Goal: Book appointment/travel/reservation

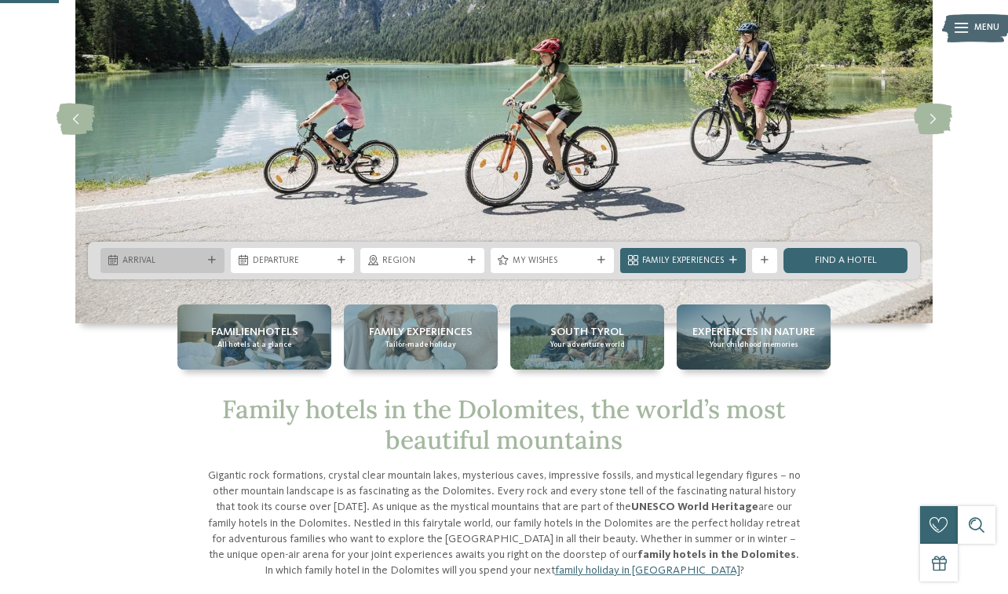
click at [208, 262] on icon at bounding box center [212, 261] width 8 height 8
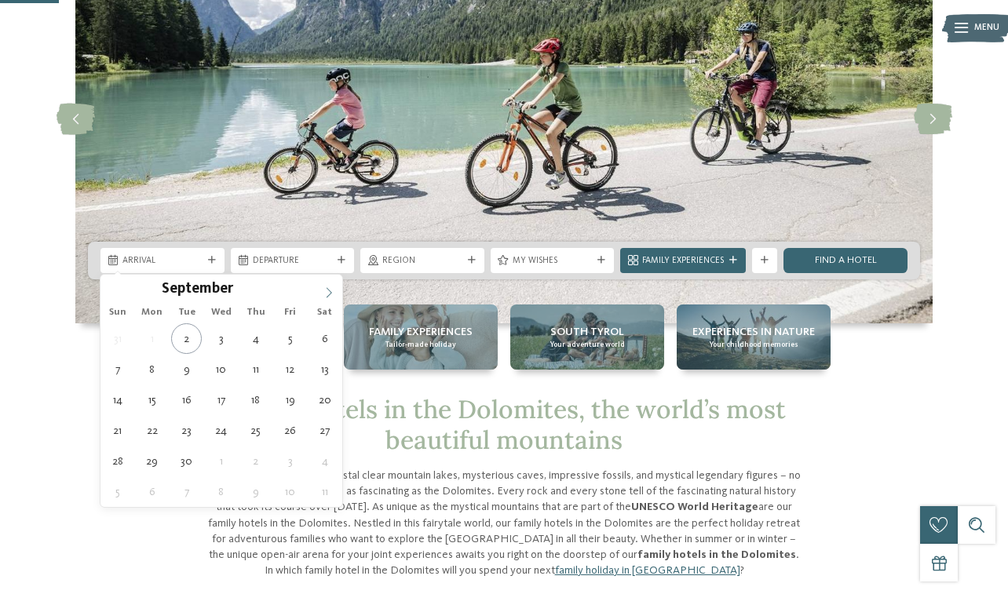
click at [325, 291] on icon at bounding box center [328, 292] width 11 height 11
click at [326, 291] on icon at bounding box center [328, 292] width 11 height 11
type input "****"
click at [326, 291] on icon at bounding box center [328, 292] width 11 height 11
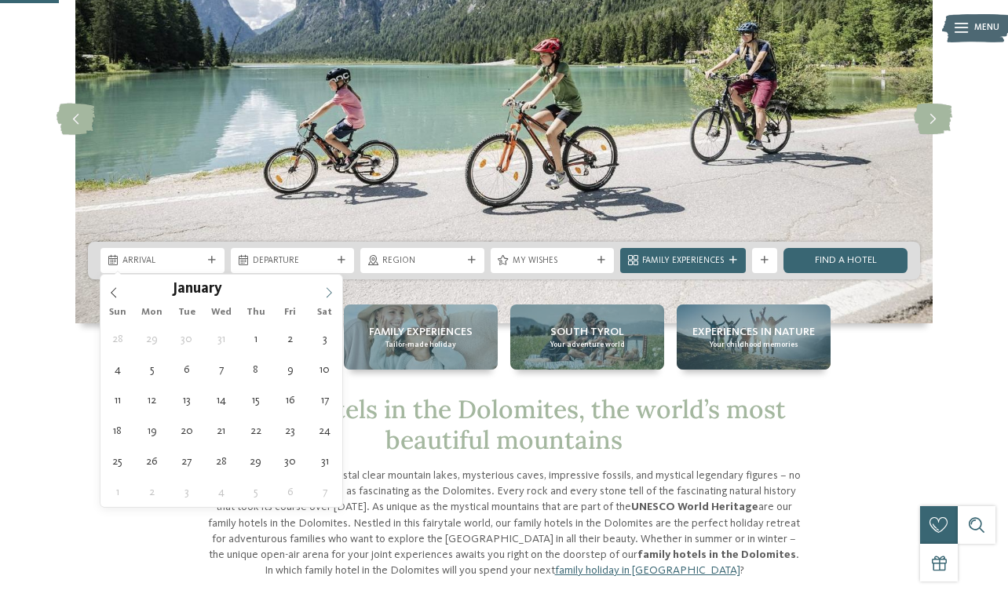
click at [326, 291] on icon at bounding box center [328, 292] width 11 height 11
click at [116, 286] on span at bounding box center [113, 288] width 27 height 27
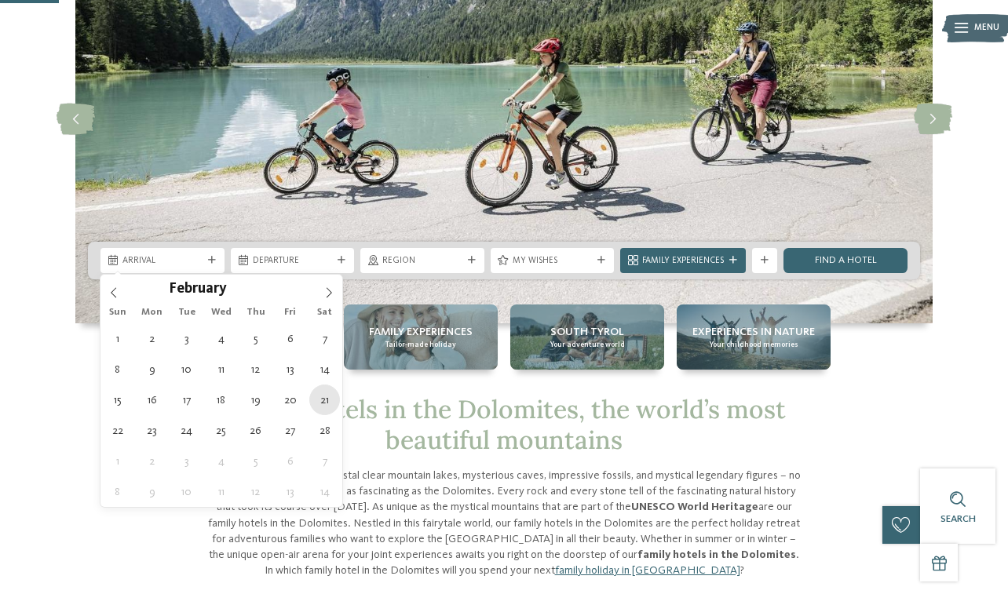
type div "21.02.2026"
type input "****"
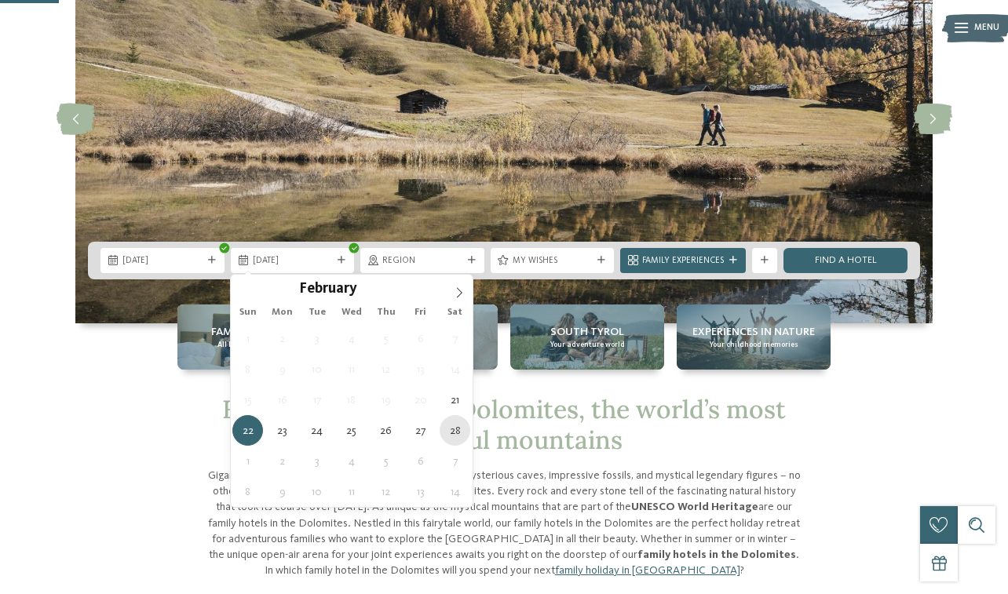
type div "28.02.2026"
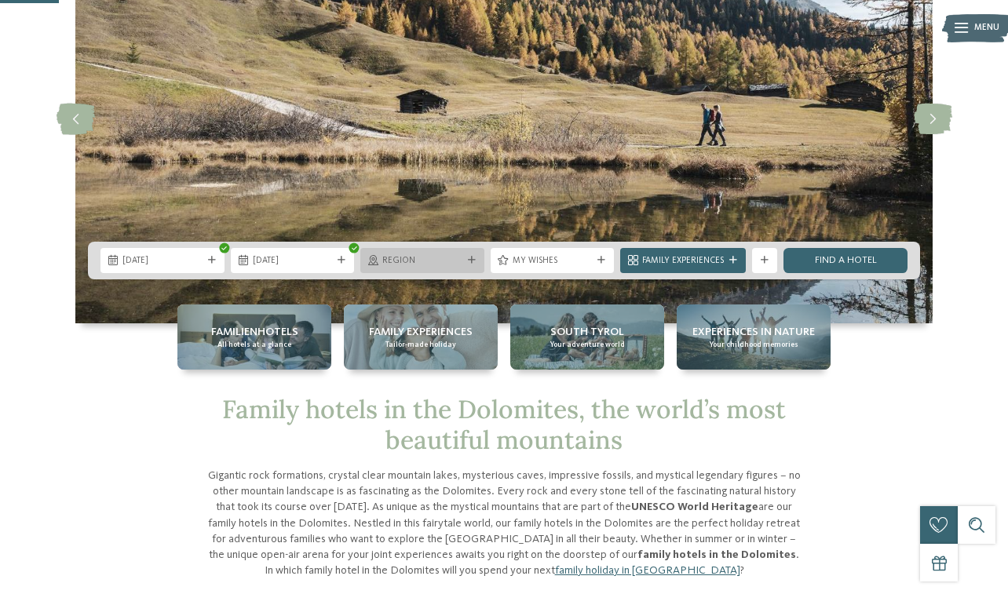
click at [468, 260] on icon at bounding box center [472, 261] width 8 height 8
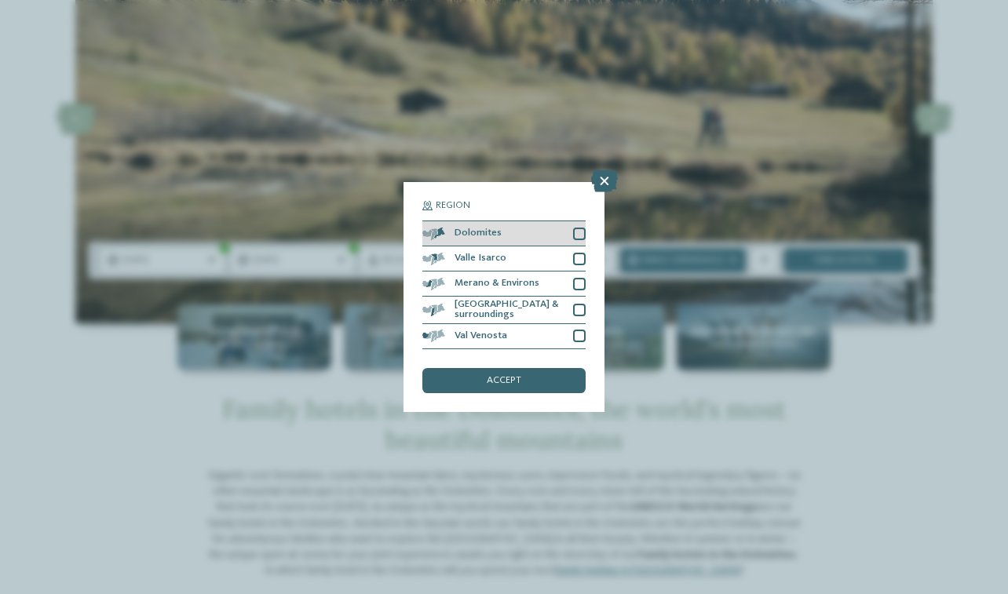
click at [578, 230] on div at bounding box center [579, 234] width 13 height 13
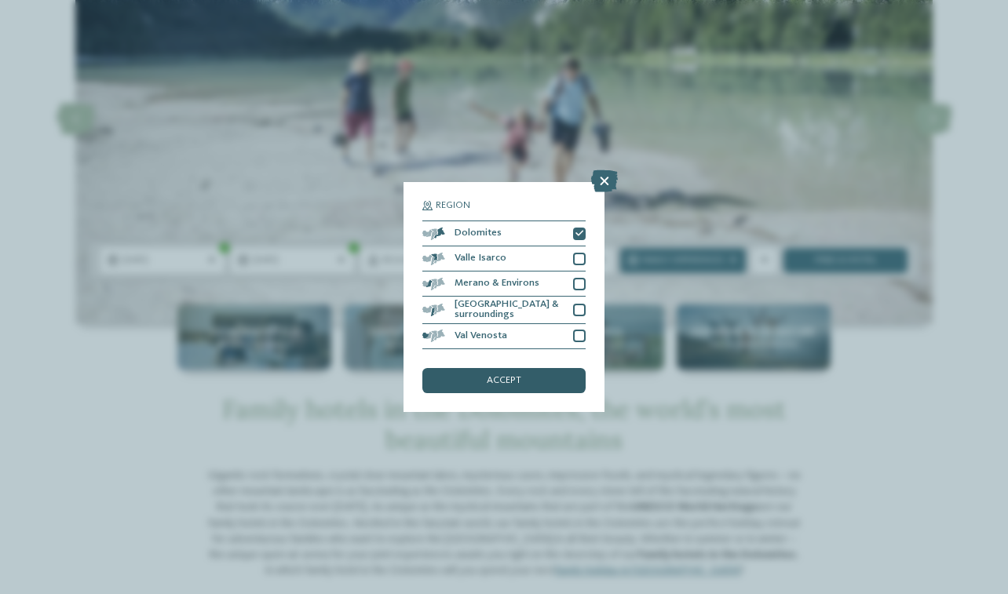
click at [513, 384] on span "accept" at bounding box center [504, 381] width 35 height 10
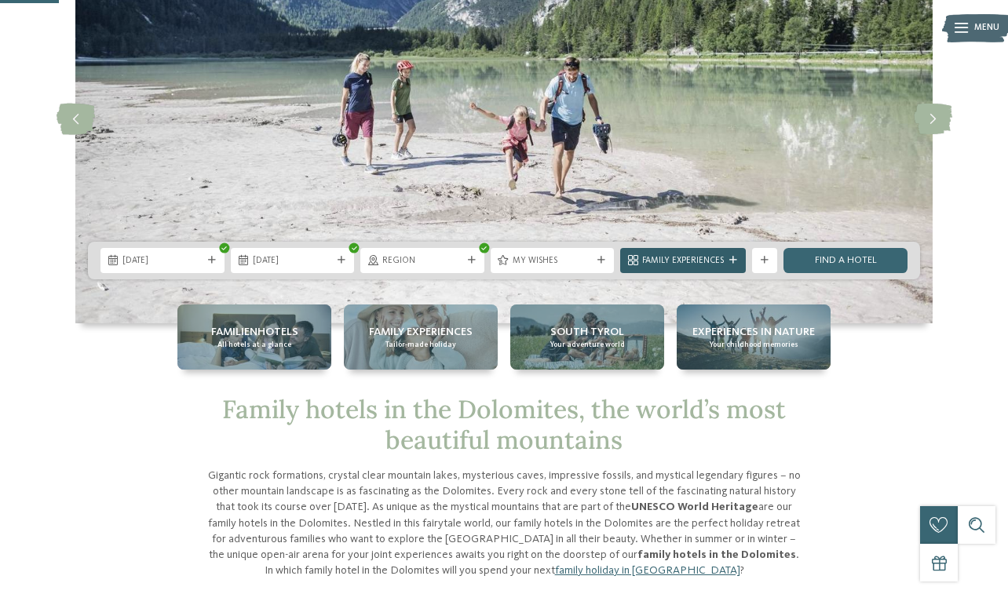
click at [682, 257] on span "Family Experiences" at bounding box center [683, 261] width 82 height 13
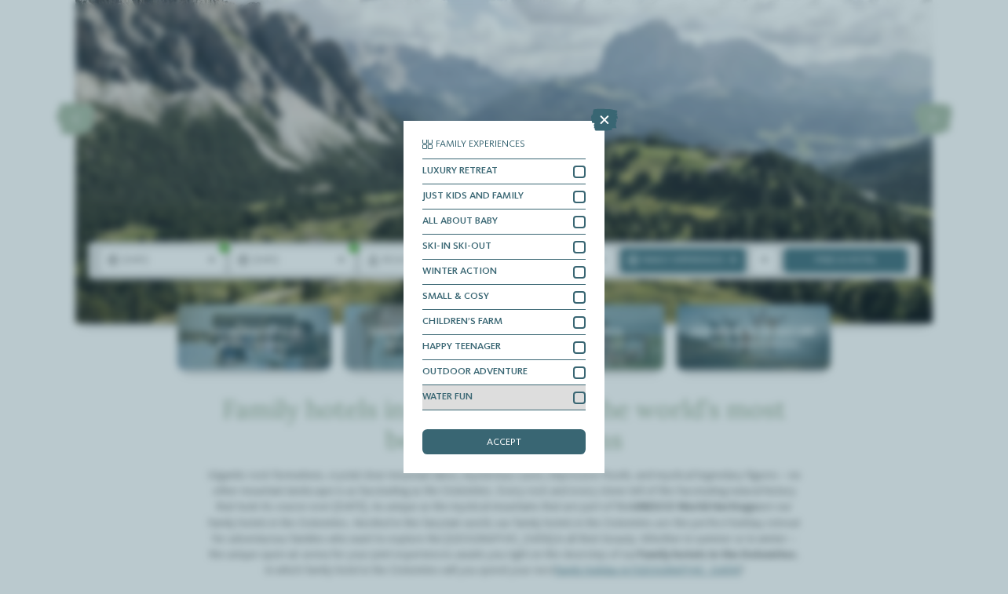
click at [579, 397] on div at bounding box center [579, 398] width 13 height 13
click at [550, 439] on div "accept" at bounding box center [503, 441] width 163 height 25
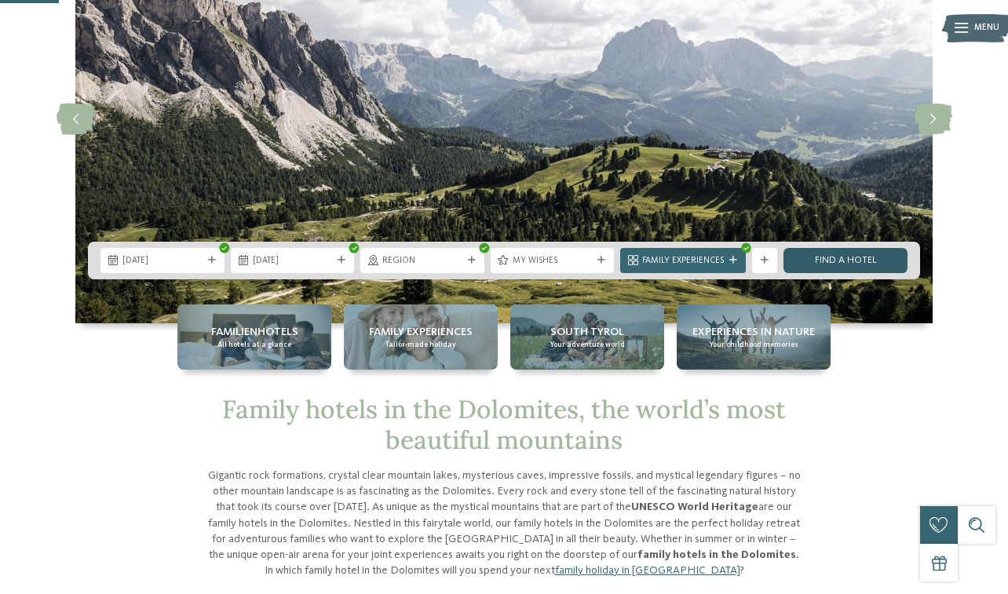
click at [846, 256] on link "Find a hotel" at bounding box center [845, 260] width 124 height 25
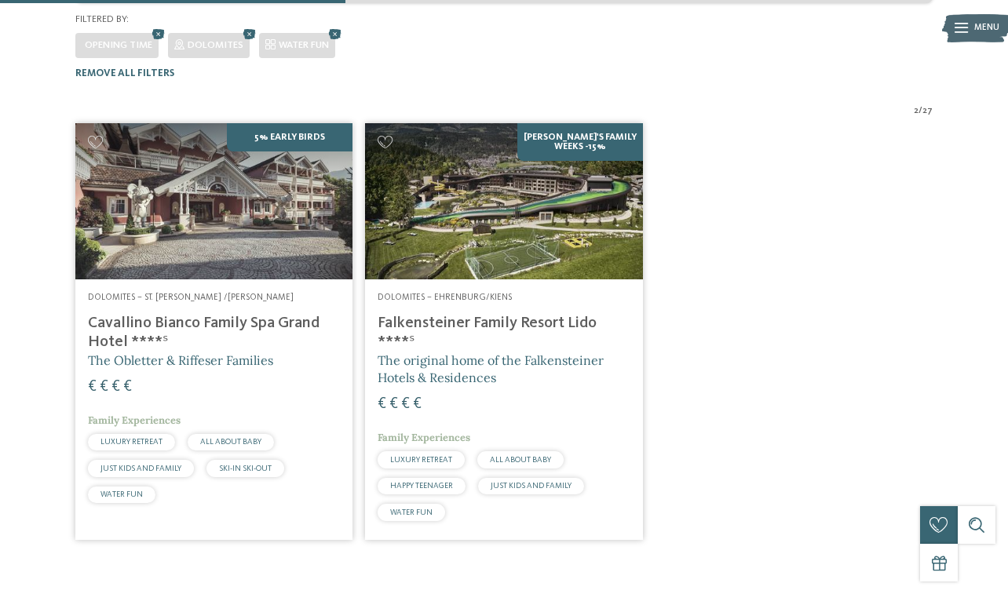
scroll to position [358, 0]
click at [210, 313] on h4 "Cavallino Bianco Family Spa Grand Hotel ****ˢ" at bounding box center [214, 332] width 252 height 38
click at [445, 313] on h4 "Falkensteiner Family Resort Lido ****ˢ" at bounding box center [504, 332] width 252 height 38
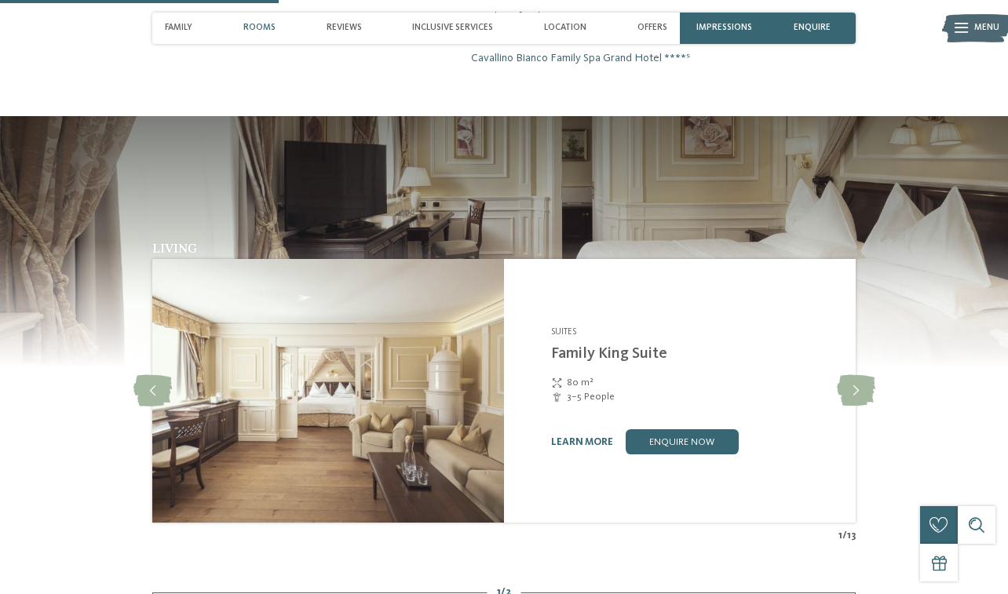
scroll to position [1139, 0]
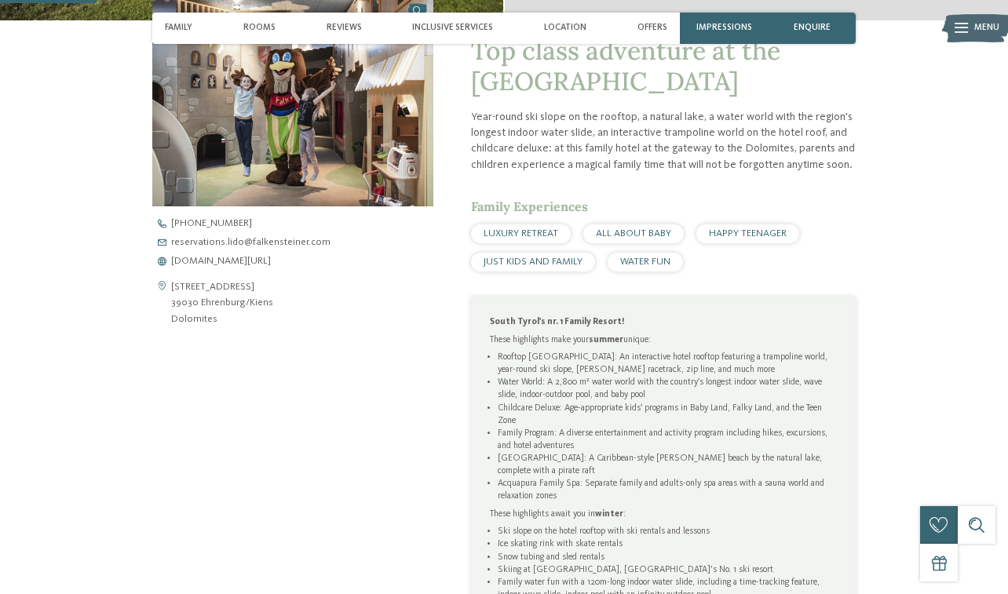
scroll to position [488, 0]
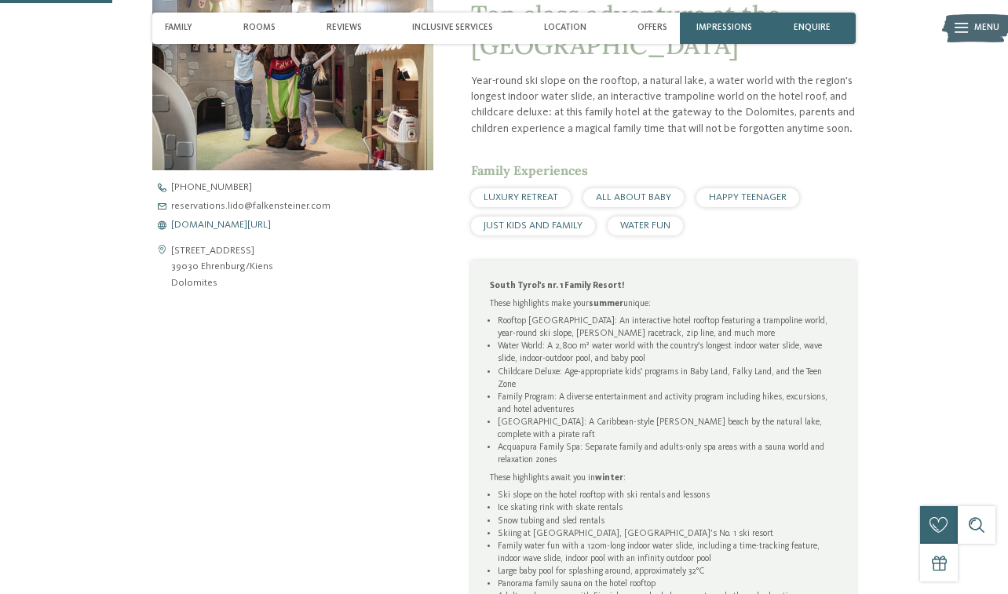
click at [271, 228] on span "[DOMAIN_NAME][URL]" at bounding box center [221, 226] width 100 height 10
